Goal: Communication & Community: Answer question/provide support

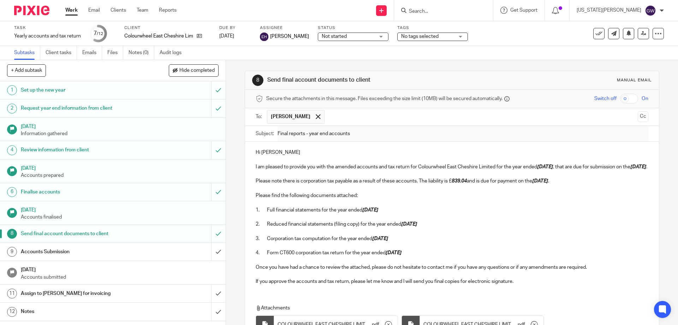
scroll to position [35, 0]
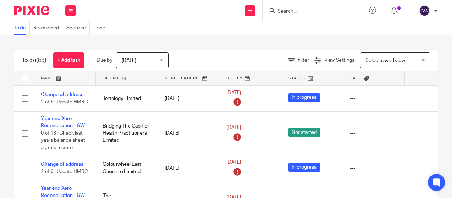
click at [290, 14] on input "Search" at bounding box center [309, 11] width 64 height 6
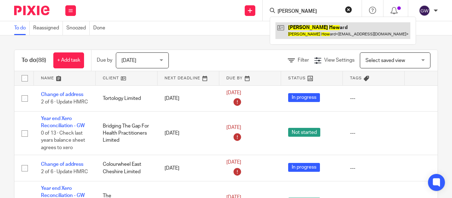
type input "jean how"
click at [306, 34] on link at bounding box center [343, 30] width 135 height 16
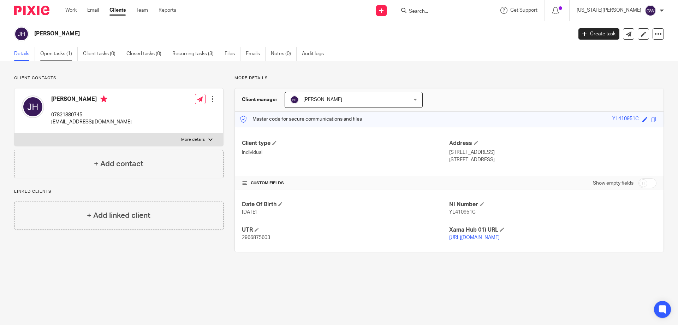
click at [65, 54] on link "Open tasks (1)" at bounding box center [58, 54] width 37 height 14
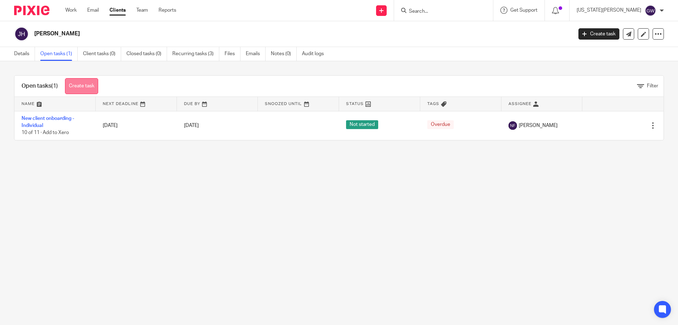
click at [89, 87] on link "Create task" at bounding box center [81, 86] width 33 height 16
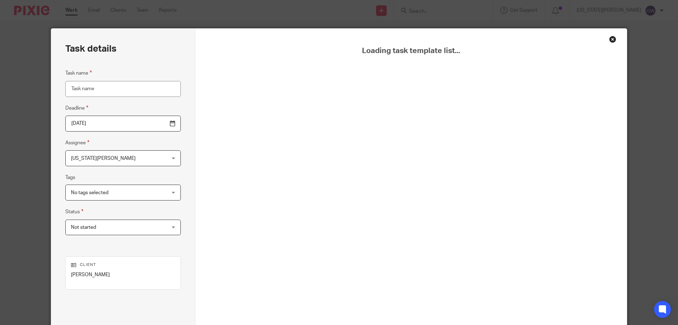
click at [610, 39] on div "Close this dialog window" at bounding box center [613, 39] width 7 height 7
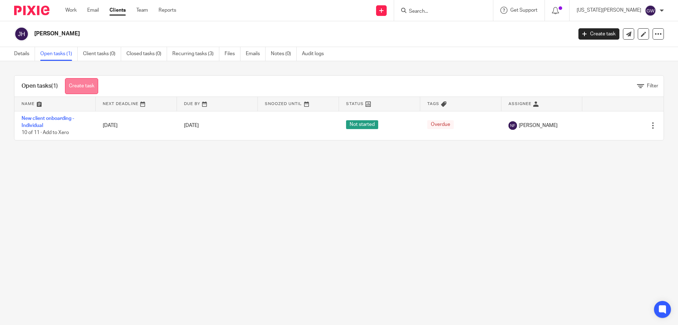
click at [76, 83] on link "Create task" at bounding box center [81, 86] width 33 height 16
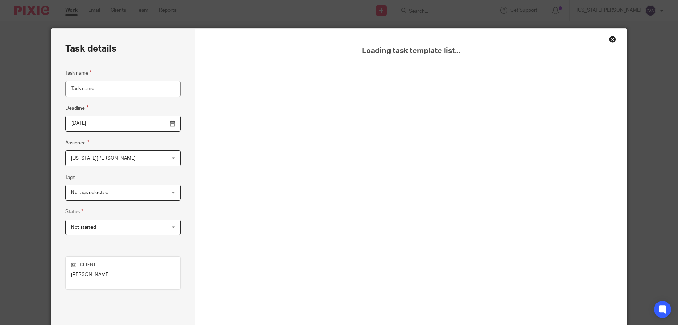
click at [610, 39] on div "Close this dialog window" at bounding box center [613, 39] width 7 height 7
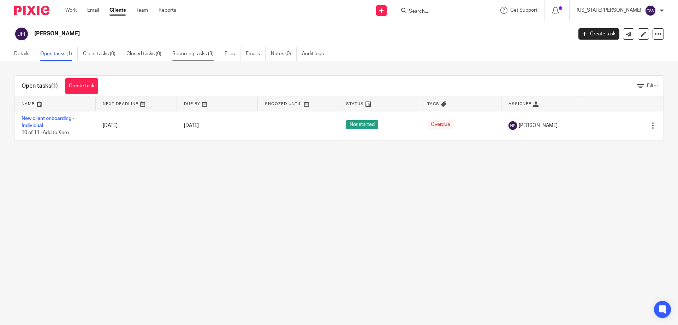
click at [189, 57] on link "Recurring tasks (3)" at bounding box center [195, 54] width 47 height 14
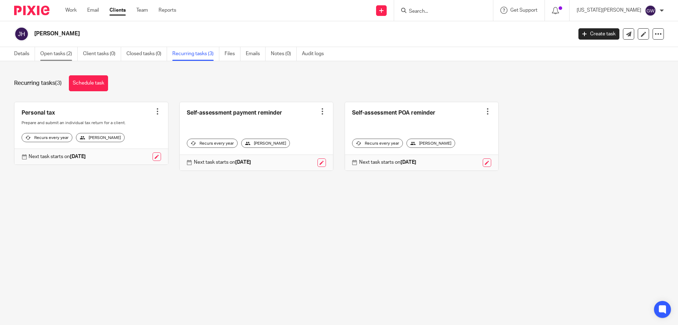
click at [70, 56] on link "Open tasks (2)" at bounding box center [58, 54] width 37 height 14
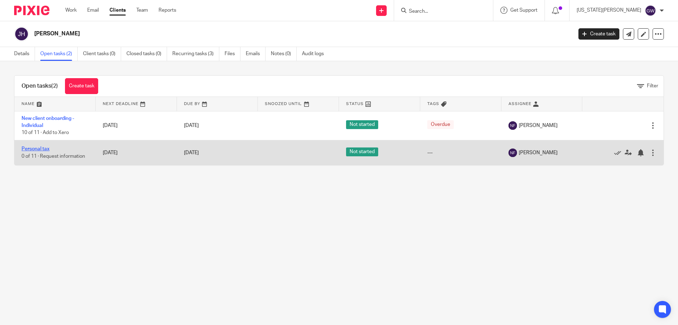
click at [45, 149] on link "Personal tax" at bounding box center [36, 148] width 28 height 5
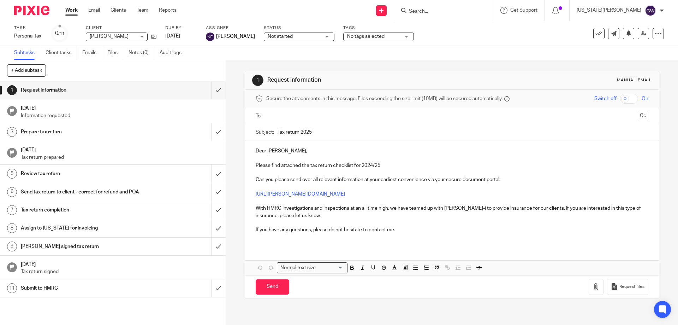
click at [204, 95] on link "1 Request information" at bounding box center [105, 90] width 211 height 18
click at [210, 94] on input "submit" at bounding box center [113, 90] width 226 height 18
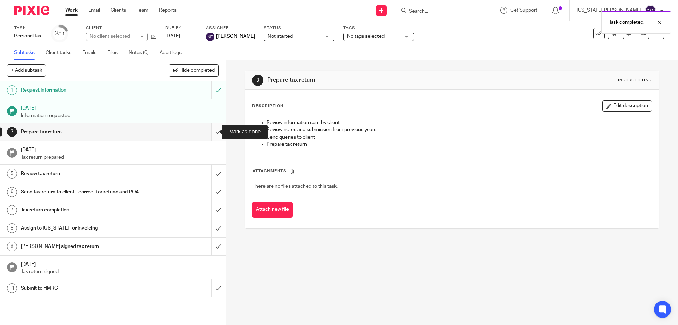
click at [211, 134] on input "submit" at bounding box center [113, 132] width 226 height 18
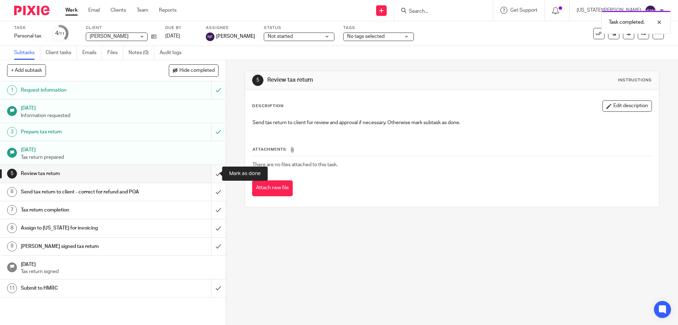
click at [213, 171] on input "submit" at bounding box center [113, 174] width 226 height 18
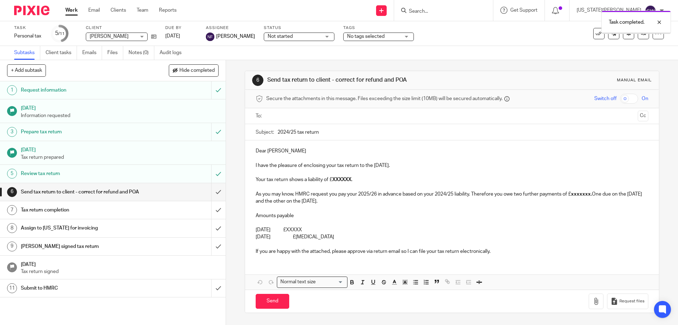
click at [281, 119] on input "text" at bounding box center [452, 116] width 366 height 8
click at [335, 179] on strong "XXXXXX" at bounding box center [342, 180] width 19 height 5
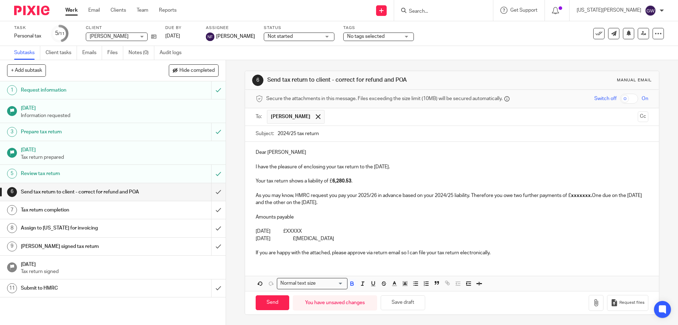
click at [368, 182] on p "Your tax return shows a liability of £ 6,280.53 ." at bounding box center [452, 180] width 393 height 7
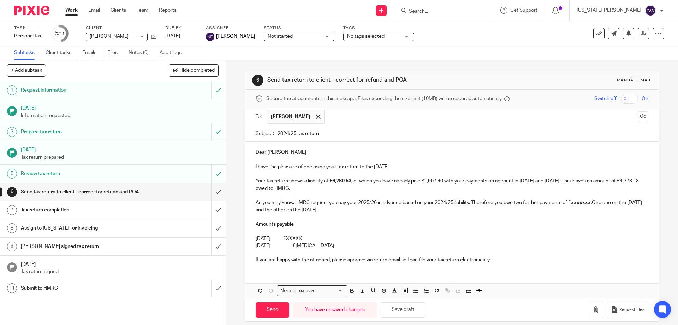
click at [279, 201] on p "As you may know, HMRC request you pay your 2025/26 in advance based on your 202…" at bounding box center [452, 206] width 393 height 14
click at [563, 201] on strong "xxxxxxx." at bounding box center [571, 202] width 21 height 5
click at [320, 237] on p "31st January 2026 £XXXXX" at bounding box center [452, 238] width 393 height 7
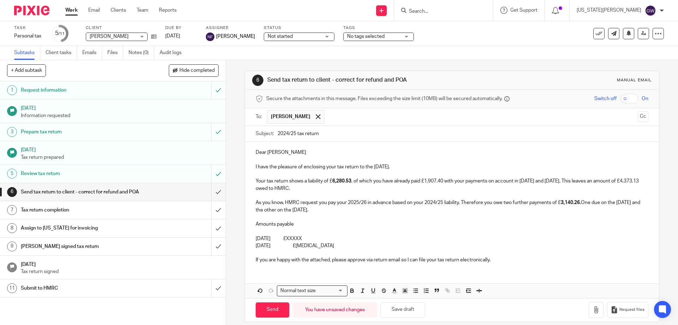
click at [320, 237] on p "31st January 2026 £XXXXX" at bounding box center [452, 238] width 393 height 7
click at [316, 247] on p "31st July 2026 £XXXXX" at bounding box center [452, 245] width 393 height 7
click at [310, 237] on p "31st January 2026 £7,513.39" at bounding box center [452, 238] width 393 height 7
drag, startPoint x: 257, startPoint y: 188, endPoint x: 276, endPoint y: 188, distance: 18.7
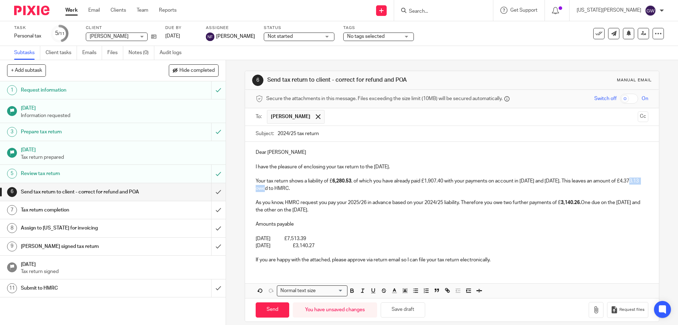
click at [276, 188] on p "Your tax return shows a liability of £ 6,280.53 , of which you have already pai…" at bounding box center [452, 184] width 393 height 14
click at [352, 292] on icon "button" at bounding box center [352, 291] width 3 height 2
drag, startPoint x: 425, startPoint y: 181, endPoint x: 444, endPoint y: 181, distance: 19.1
click at [444, 181] on p "Your tax return shows a liability of £ 6,280.53 , of which you have already pai…" at bounding box center [452, 184] width 393 height 14
click at [351, 290] on icon "button" at bounding box center [352, 290] width 2 height 2
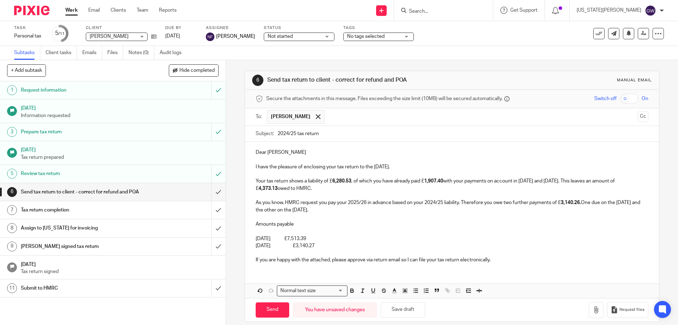
click at [415, 206] on p "As you know, HMRC request you pay your 2025/26 in advance based on your 2024/25…" at bounding box center [452, 206] width 393 height 14
click at [336, 241] on p "31st January 2026 £7,513.39" at bounding box center [452, 238] width 393 height 7
drag, startPoint x: 334, startPoint y: 239, endPoint x: 386, endPoint y: 243, distance: 51.8
click at [386, 243] on div "Dear Jean I have the pleasure of enclosing your tax return to the 5th April 202…" at bounding box center [452, 205] width 414 height 127
click at [333, 238] on p "31st January 2026 £7,513.39 (this is the liability of £4,373.13 plus the paymen…" at bounding box center [452, 238] width 393 height 7
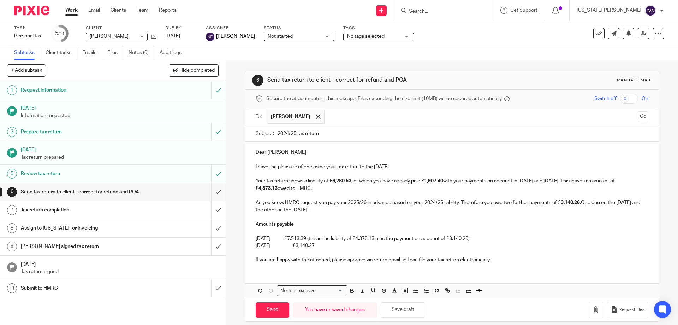
drag, startPoint x: 333, startPoint y: 238, endPoint x: 500, endPoint y: 238, distance: 167.5
click at [500, 238] on p "31st January 2026 £7,513.39 (this is the liability of £4,373.13 plus the paymen…" at bounding box center [452, 238] width 393 height 7
click at [352, 289] on icon "button" at bounding box center [352, 290] width 6 height 6
click at [351, 264] on div "Dear Jean I have the pleasure of enclosing your tax return to the 5th April 202…" at bounding box center [452, 205] width 414 height 127
click at [589, 303] on button "button" at bounding box center [596, 310] width 15 height 16
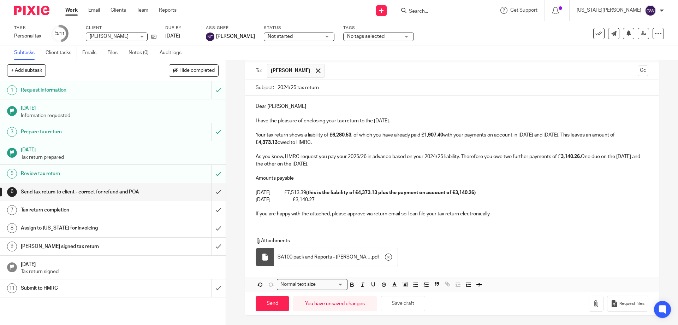
scroll to position [47, 0]
click at [269, 299] on input "Send" at bounding box center [273, 302] width 34 height 15
type input "Sent"
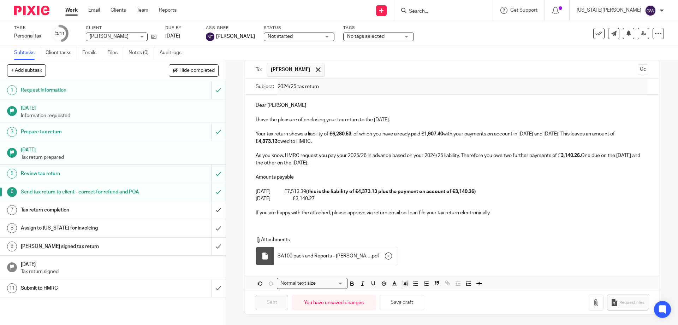
click at [157, 35] on div "Task Personal tax Save Personal tax 5 /11 Client Jean Howard Jean Howard No cli…" at bounding box center [285, 33] width 542 height 17
click at [151, 36] on icon at bounding box center [153, 36] width 5 height 5
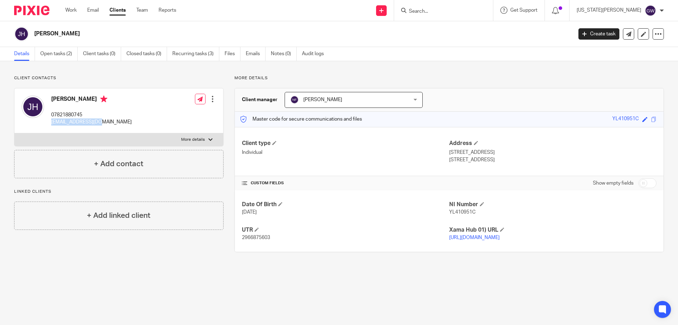
drag, startPoint x: 99, startPoint y: 124, endPoint x: 52, endPoint y: 125, distance: 47.4
click at [52, 125] on div "Jean Howard 07821880745 pay4jean@gmail.com Edit contact Create client from cont…" at bounding box center [118, 110] width 209 height 45
copy p "pay4jean@gmail.com"
